Goal: Navigation & Orientation: Find specific page/section

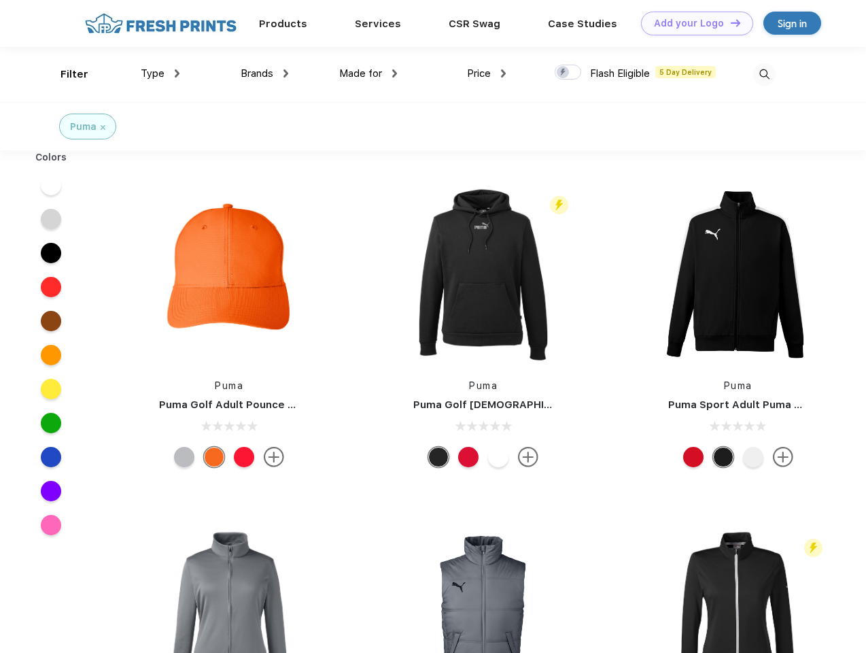
click at [692, 23] on link "Add your Logo Design Tool" at bounding box center [697, 24] width 112 height 24
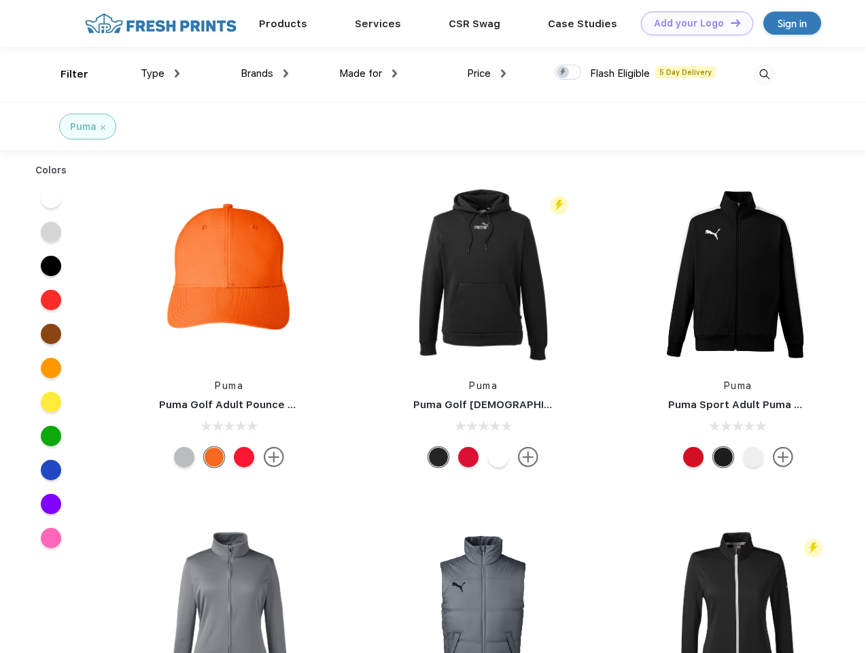
click at [0, 0] on div "Design Tool" at bounding box center [0, 0] width 0 height 0
click at [730, 22] on link "Add your Logo Design Tool" at bounding box center [697, 24] width 112 height 24
click at [65, 74] on div "Filter" at bounding box center [75, 75] width 28 height 16
click at [161, 73] on span "Type" at bounding box center [153, 73] width 24 height 12
click at [265, 73] on span "Brands" at bounding box center [257, 73] width 33 height 12
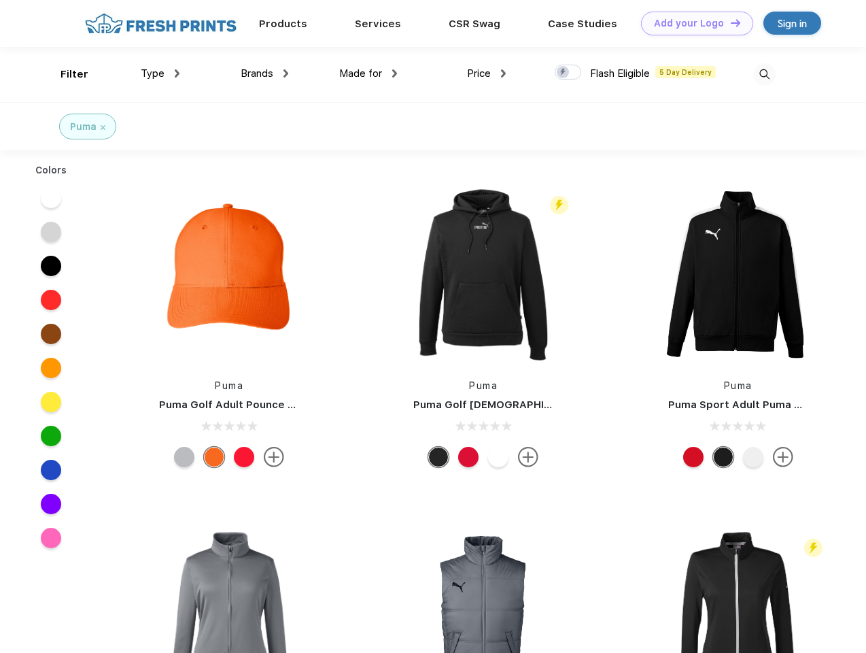
click at [369, 73] on span "Made for" at bounding box center [360, 73] width 43 height 12
click at [487, 73] on span "Price" at bounding box center [479, 73] width 24 height 12
click at [569, 73] on div at bounding box center [568, 72] width 27 height 15
click at [564, 73] on input "checkbox" at bounding box center [559, 68] width 9 height 9
click at [764, 74] on img at bounding box center [765, 74] width 22 height 22
